Goal: Use online tool/utility: Utilize a website feature to perform a specific function

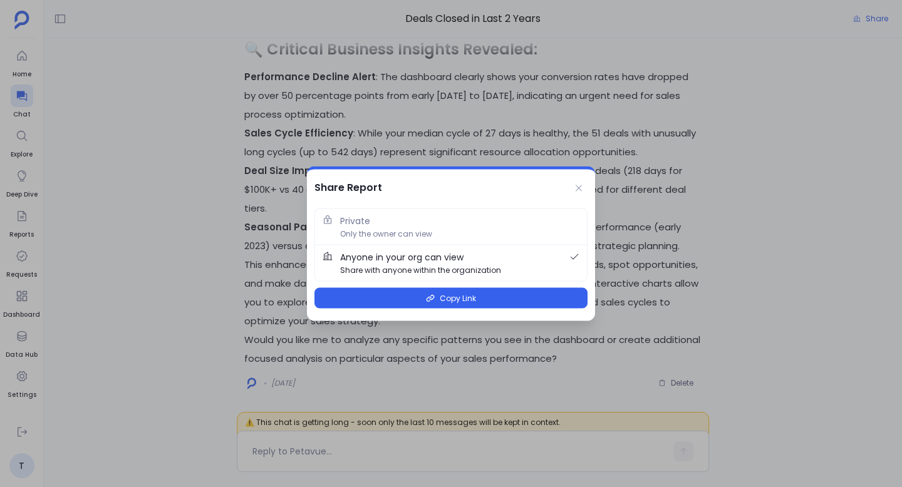
scroll to position [-3047, 0]
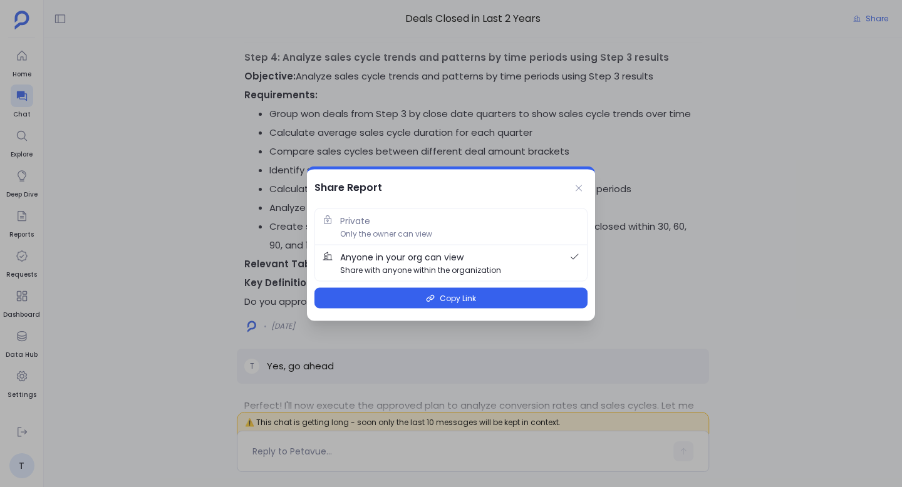
click at [233, 134] on div at bounding box center [451, 243] width 902 height 487
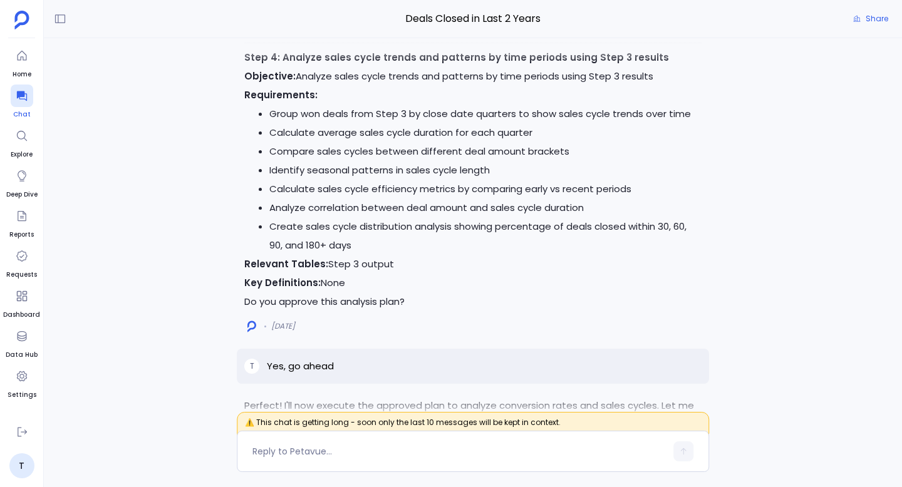
click at [21, 96] on icon at bounding box center [21, 96] width 10 height 10
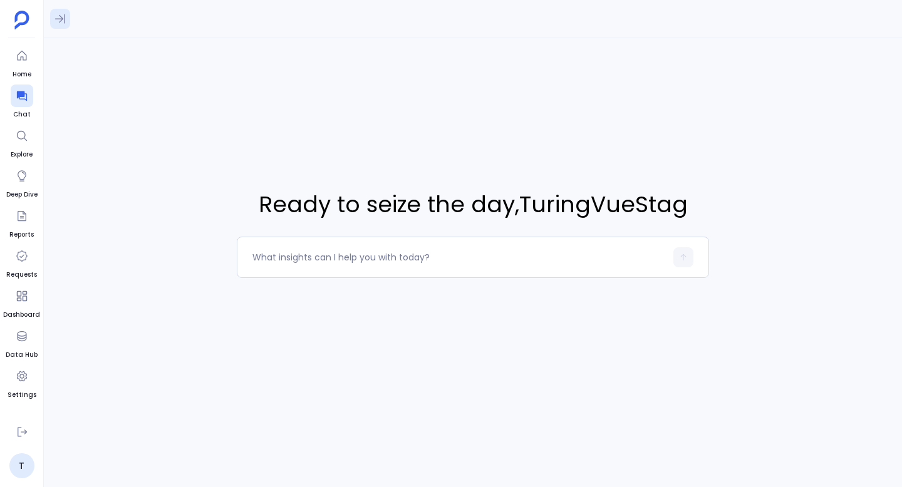
click at [68, 23] on button at bounding box center [60, 19] width 20 height 20
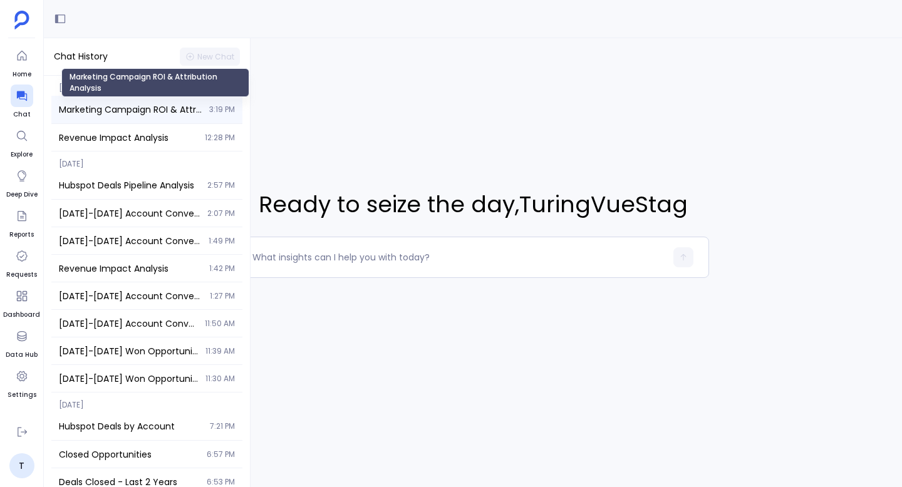
click at [141, 113] on span "Marketing Campaign ROI & Attribution Analysis" at bounding box center [130, 109] width 143 height 13
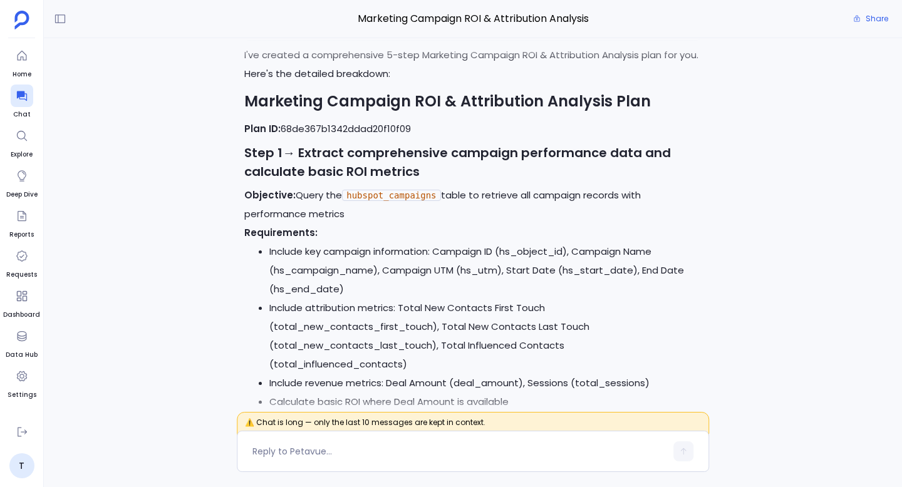
scroll to position [-5899, 0]
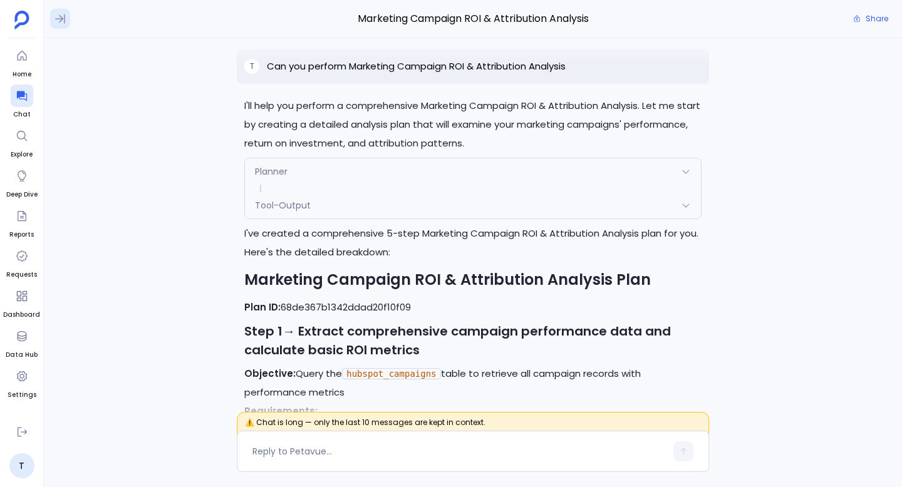
click at [59, 11] on button at bounding box center [60, 19] width 20 height 20
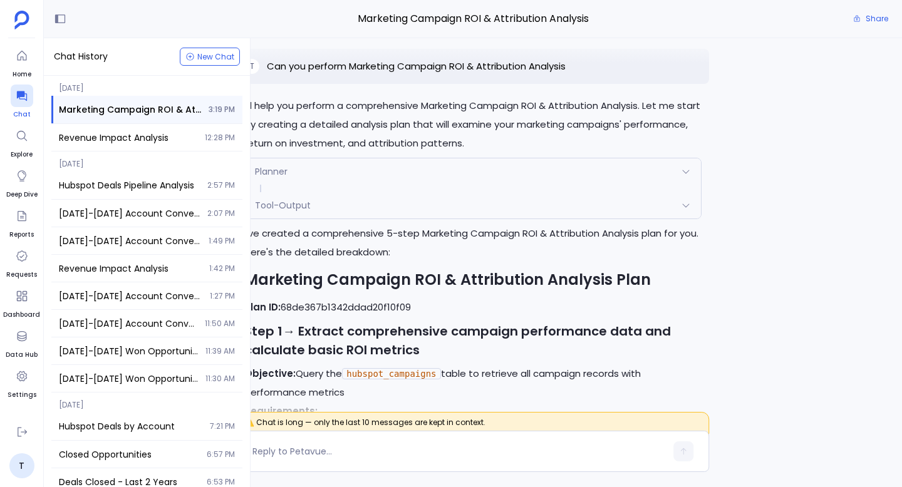
click at [16, 103] on div at bounding box center [22, 96] width 23 height 23
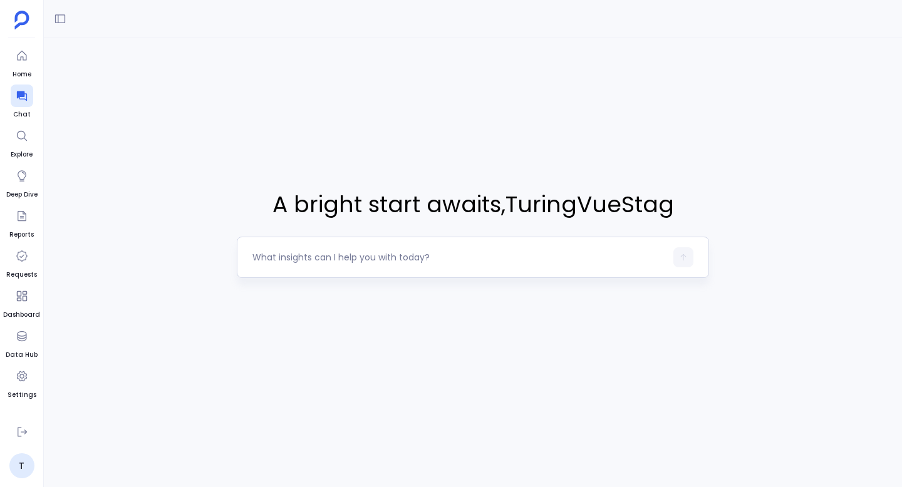
click at [297, 263] on textarea at bounding box center [458, 257] width 413 height 13
click at [402, 252] on textarea at bounding box center [458, 257] width 413 height 13
type textarea "I want to do analysis on Contact Engagement & Activity using hubspot_contacts, …"
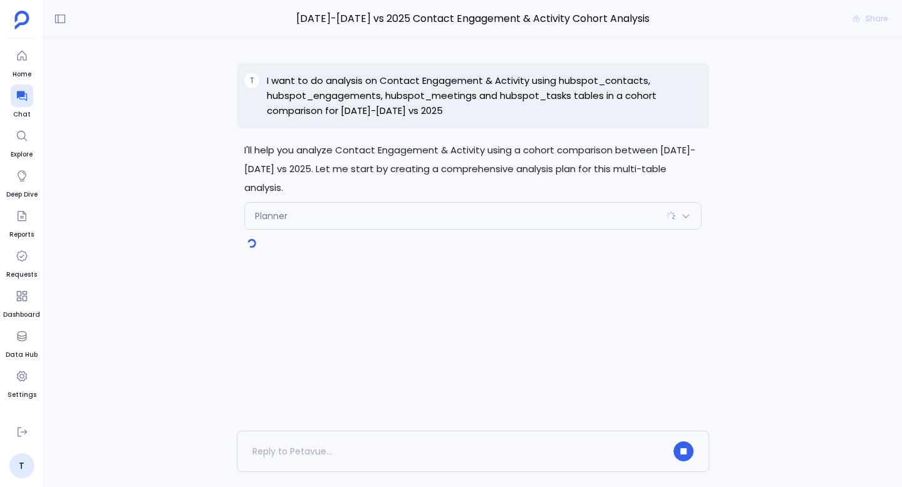
click at [627, 222] on div "Planner" at bounding box center [473, 216] width 456 height 26
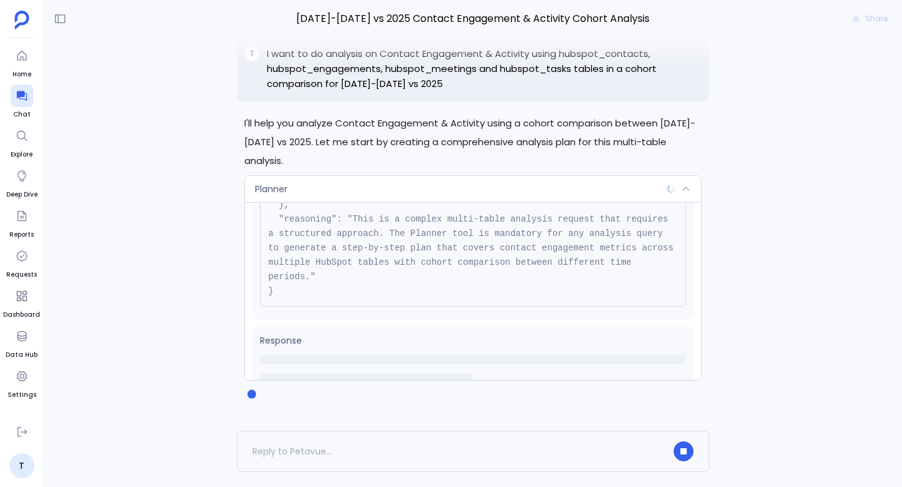
scroll to position [157, 0]
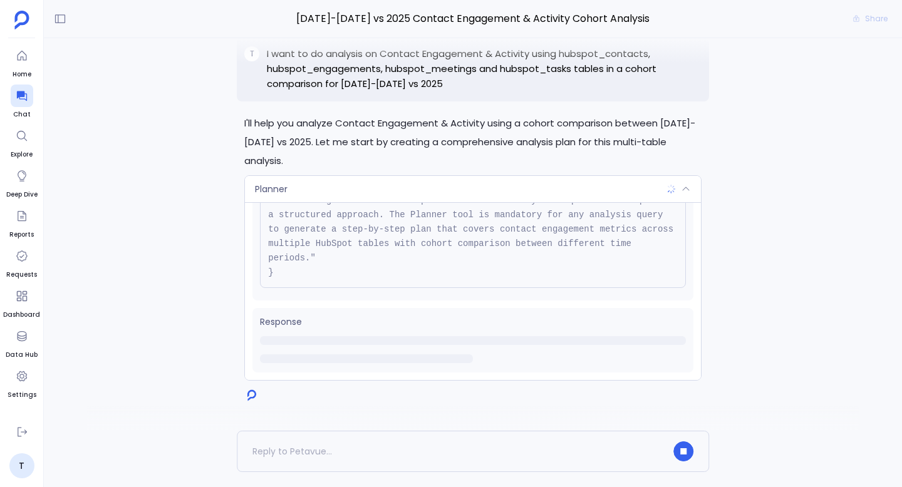
click at [688, 189] on icon at bounding box center [686, 189] width 10 height 10
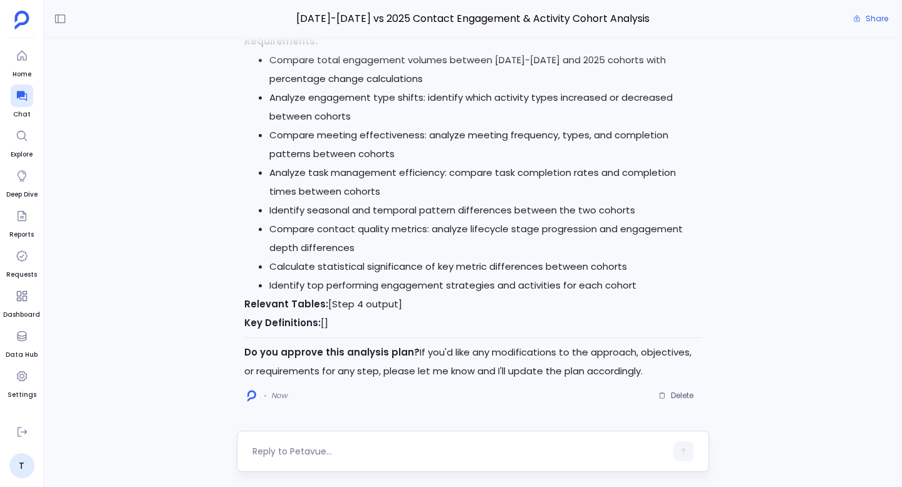
click at [328, 448] on textarea at bounding box center [458, 451] width 413 height 13
type textarea "yes"
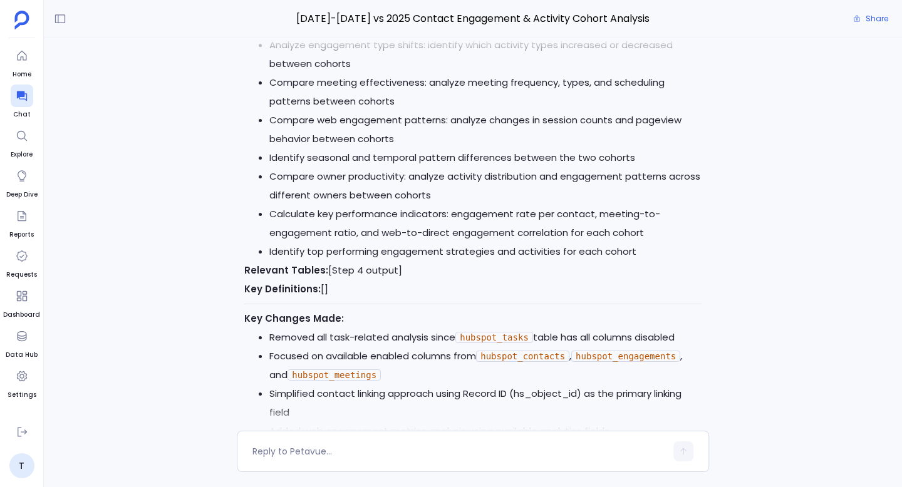
scroll to position [0, 0]
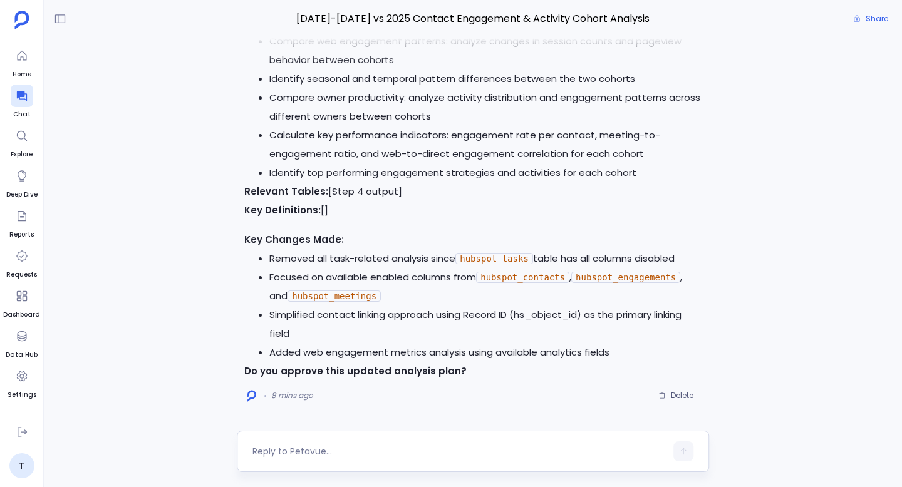
click at [323, 450] on textarea at bounding box center [458, 451] width 413 height 13
type textarea "proceed"
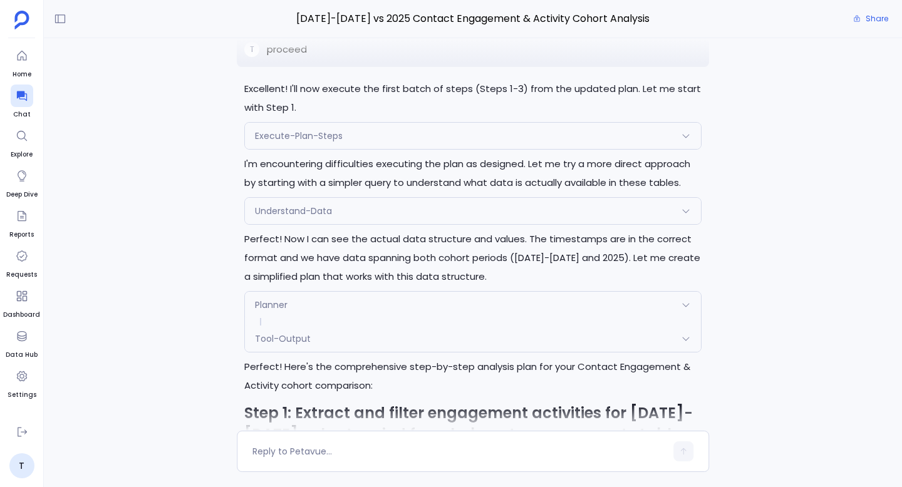
scroll to position [-3092, 0]
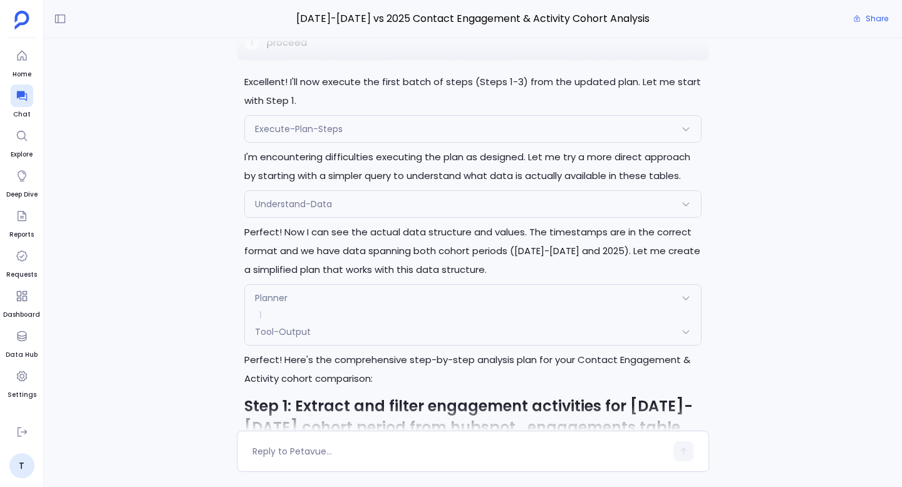
click at [364, 345] on div "Tool-Output" at bounding box center [473, 332] width 456 height 26
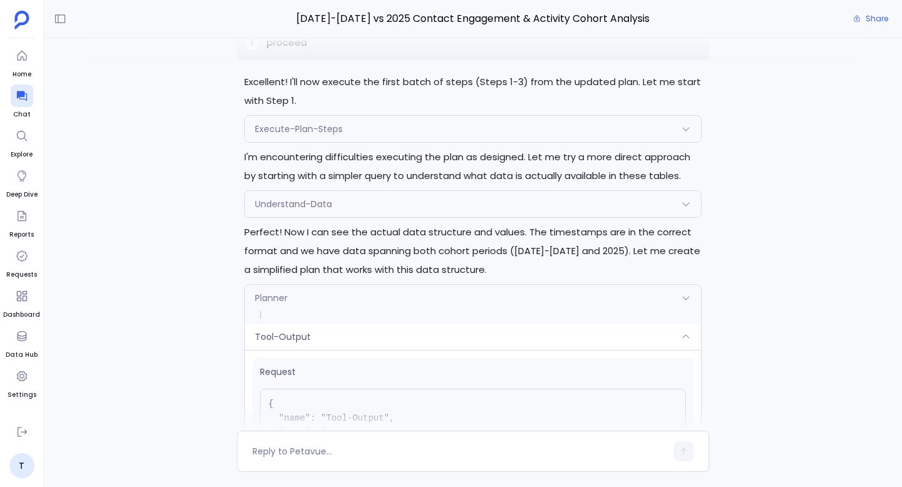
click at [364, 350] on div "Tool-Output" at bounding box center [473, 337] width 456 height 26
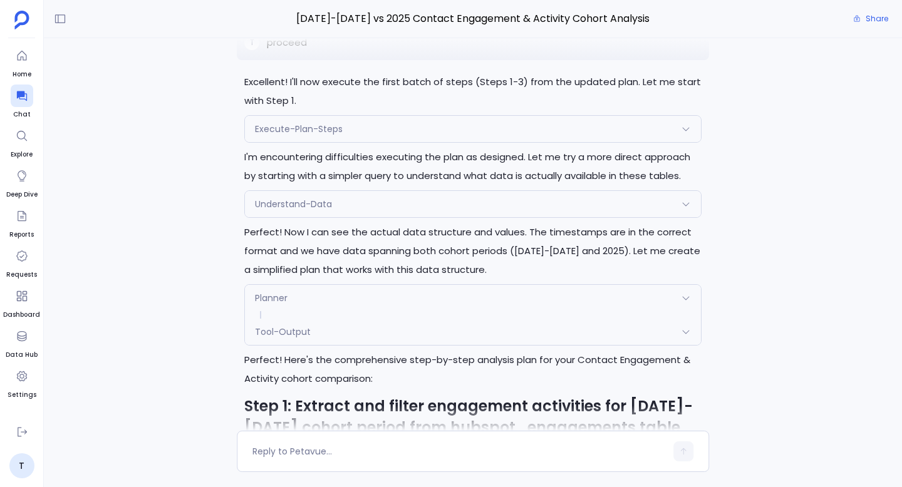
click at [365, 319] on span at bounding box center [473, 315] width 456 height 8
click at [371, 311] on div "Planner" at bounding box center [473, 298] width 456 height 26
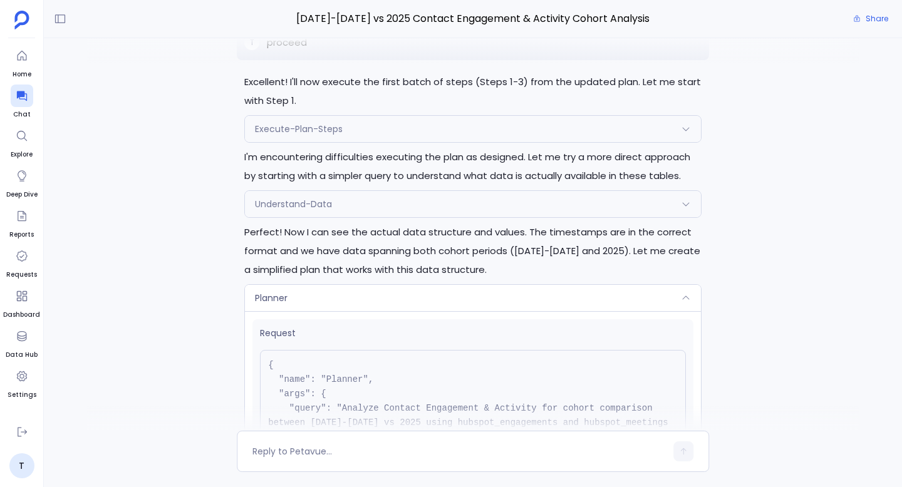
click at [371, 311] on div "Planner" at bounding box center [473, 298] width 456 height 26
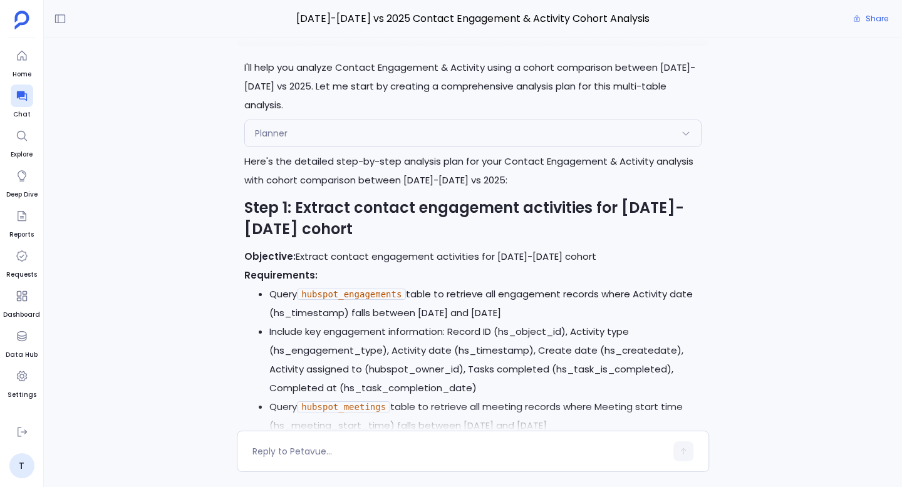
scroll to position [-7777, 0]
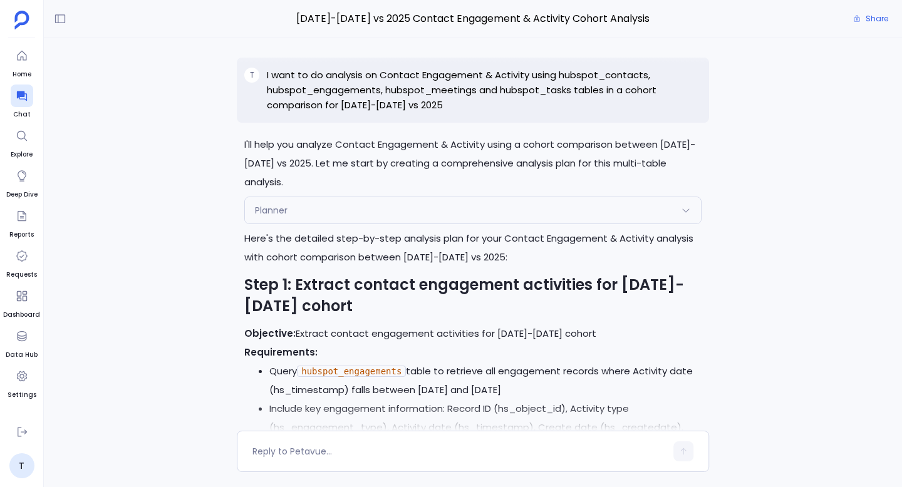
click at [368, 80] on p "I want to do analysis on Contact Engagement & Activity using hubspot_contacts, …" at bounding box center [484, 90] width 435 height 45
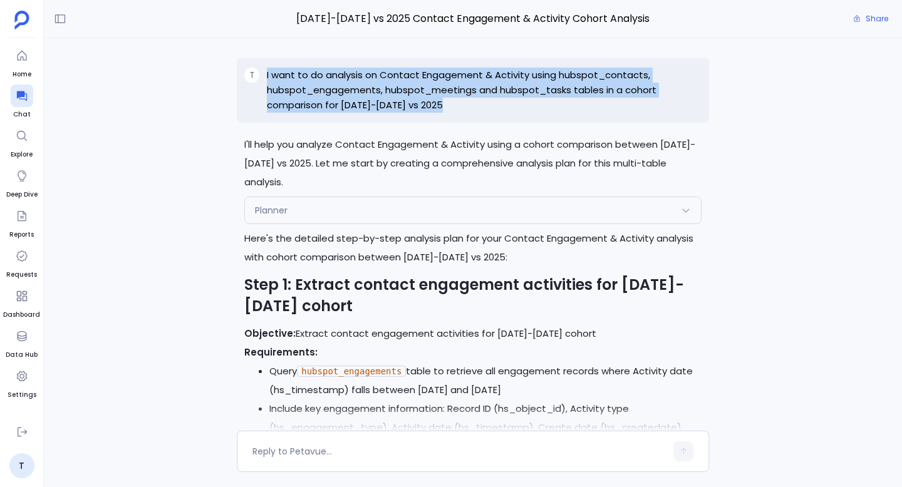
click at [368, 80] on p "I want to do analysis on Contact Engagement & Activity using hubspot_contacts, …" at bounding box center [484, 90] width 435 height 45
copy p "I want to do analysis on Contact Engagement & Activity using hubspot_contacts, …"
click at [23, 468] on link "T" at bounding box center [21, 465] width 25 height 25
